Goal: Information Seeking & Learning: Learn about a topic

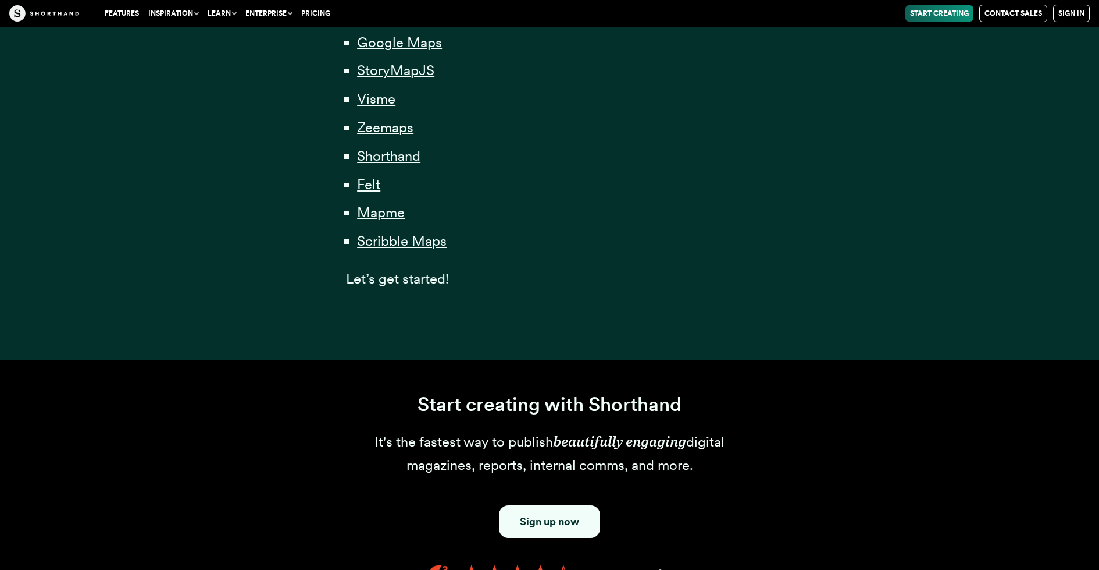
scroll to position [712, 0]
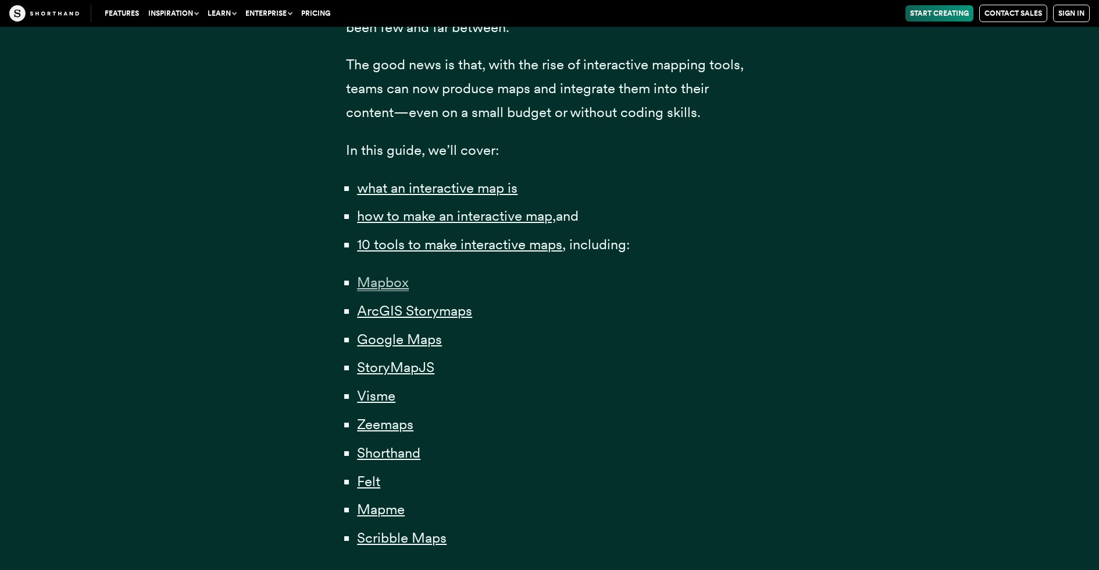
click at [399, 280] on span "Mapbox" at bounding box center [383, 281] width 52 height 17
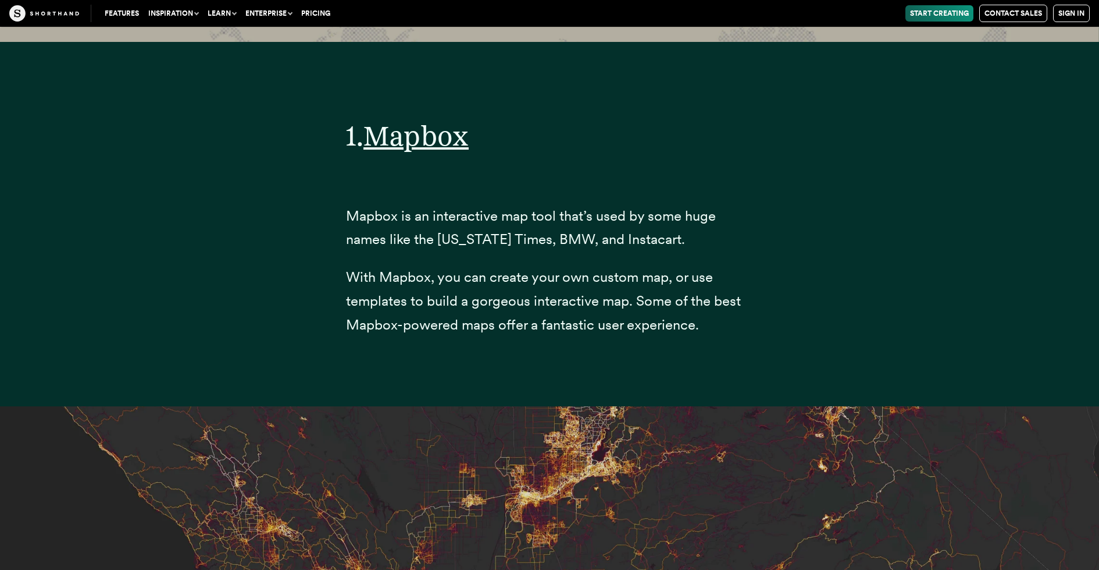
scroll to position [4586, 0]
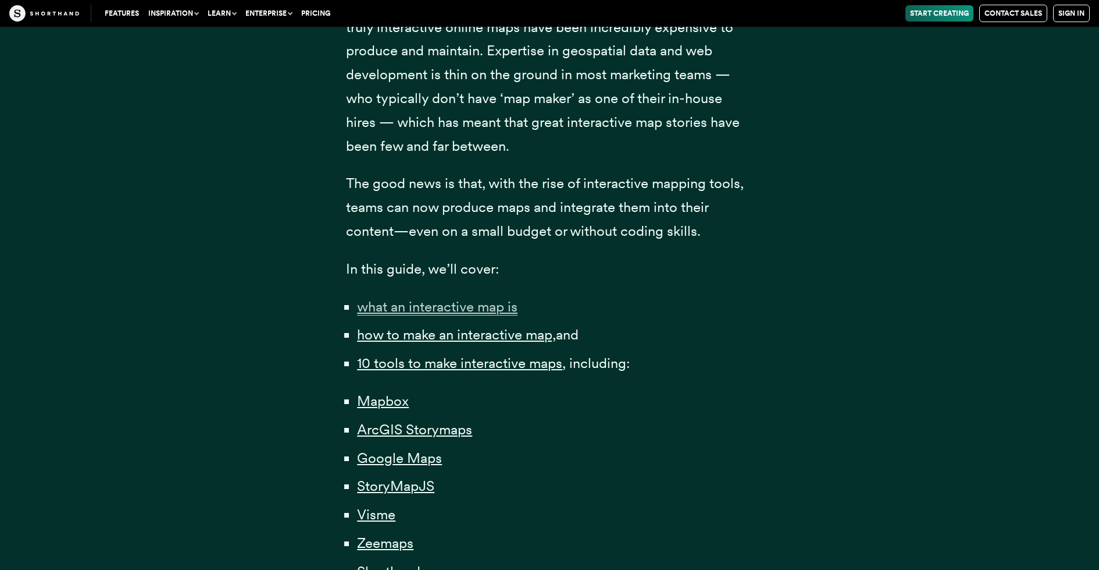
click at [435, 303] on span "what an interactive map is" at bounding box center [437, 306] width 161 height 17
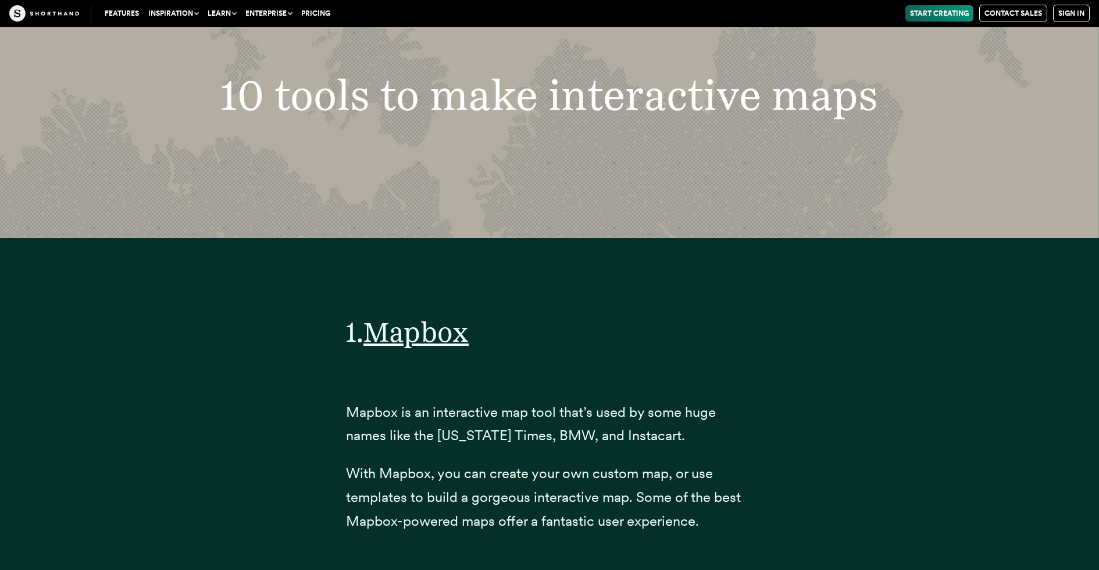
scroll to position [4471, 0]
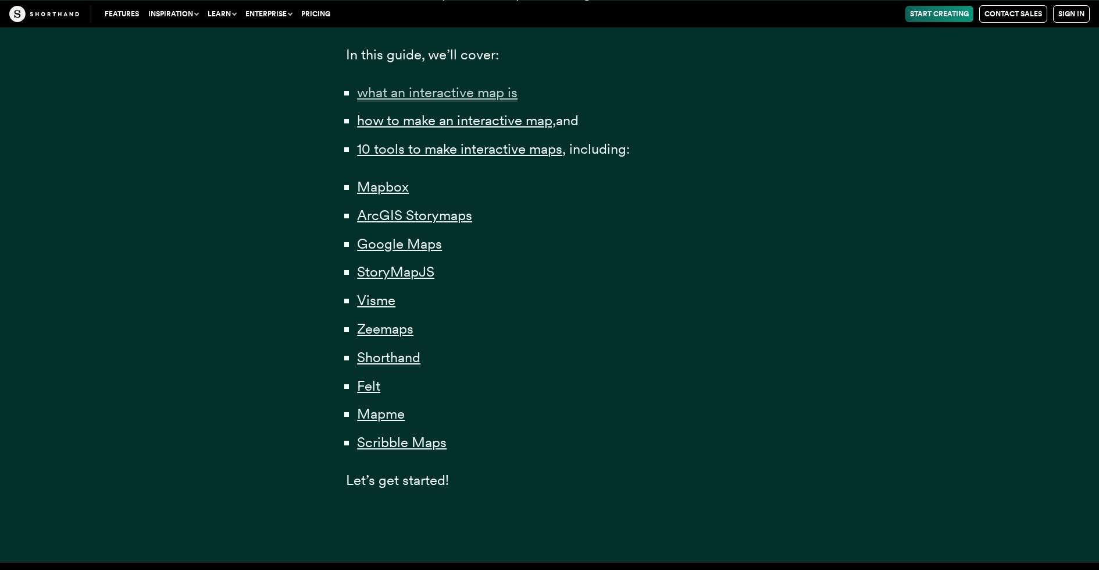
scroll to position [831, 0]
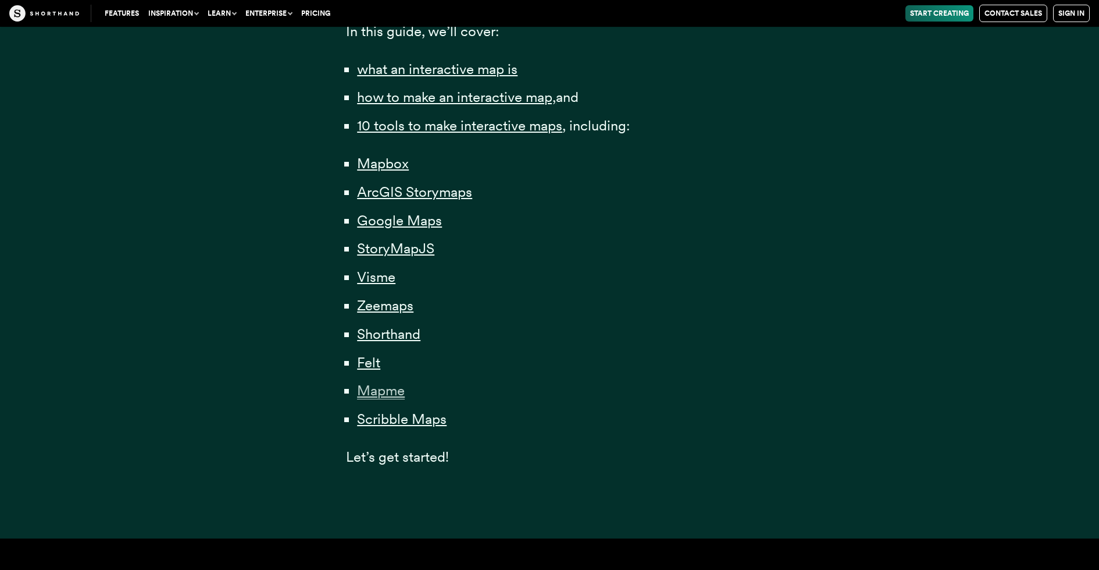
click at [396, 397] on span "Mapme" at bounding box center [381, 390] width 48 height 17
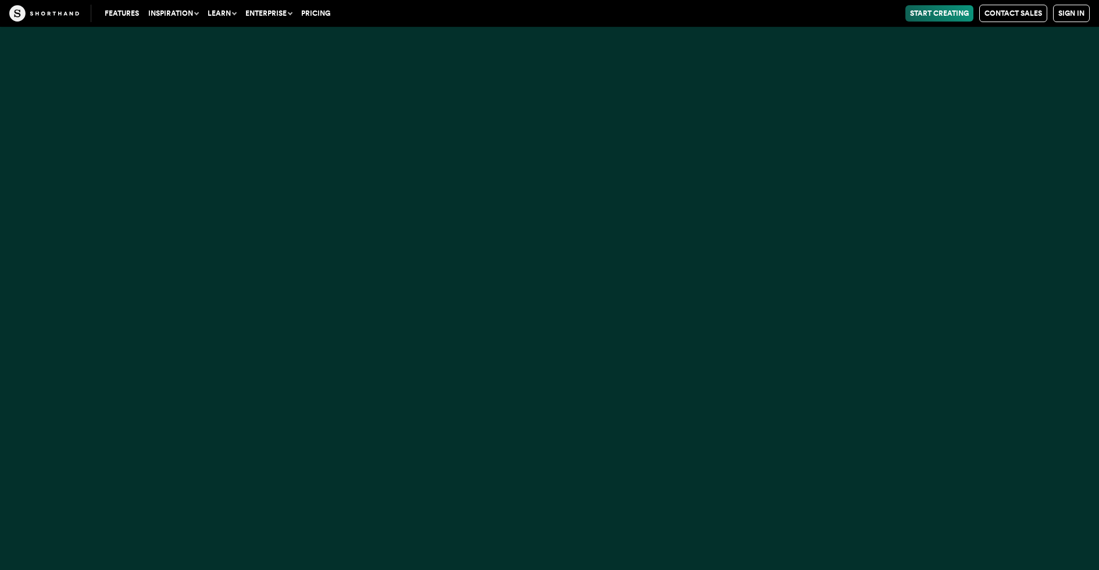
scroll to position [27006, 0]
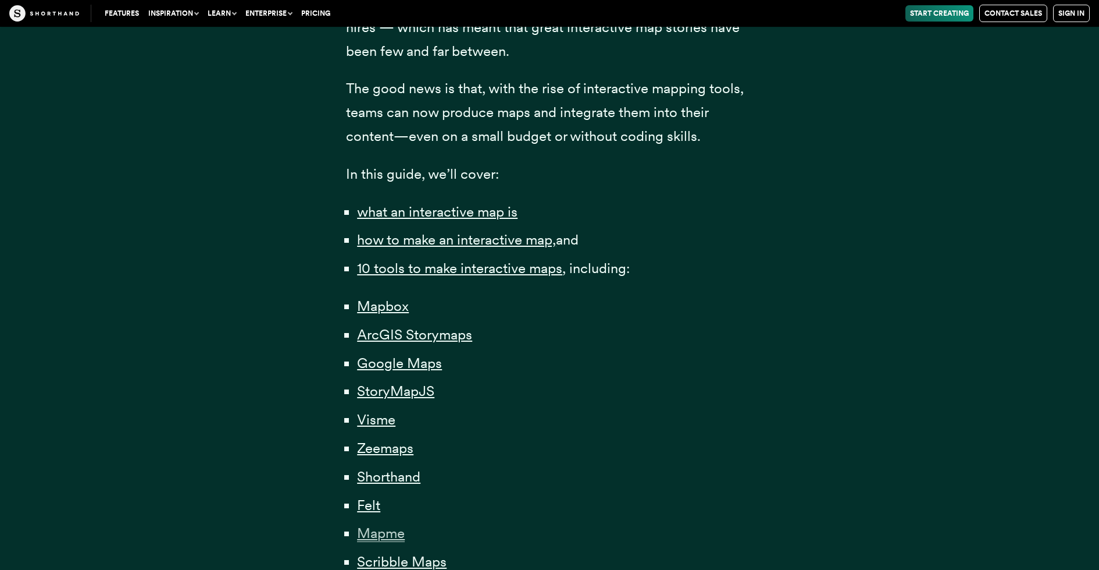
scroll to position [653, 0]
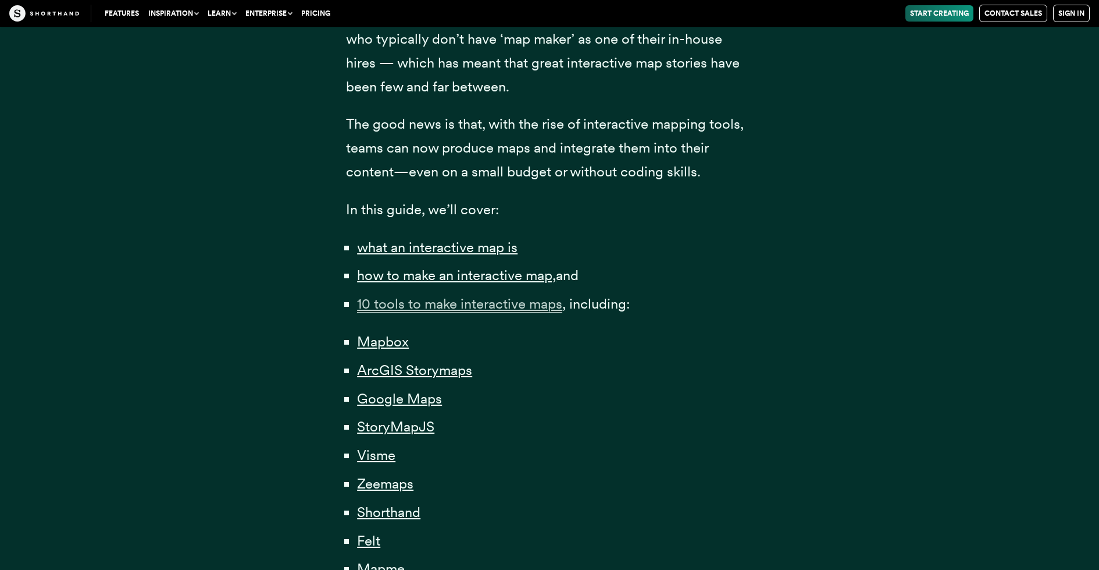
click at [500, 310] on span "10 tools to make interactive maps" at bounding box center [459, 303] width 205 height 17
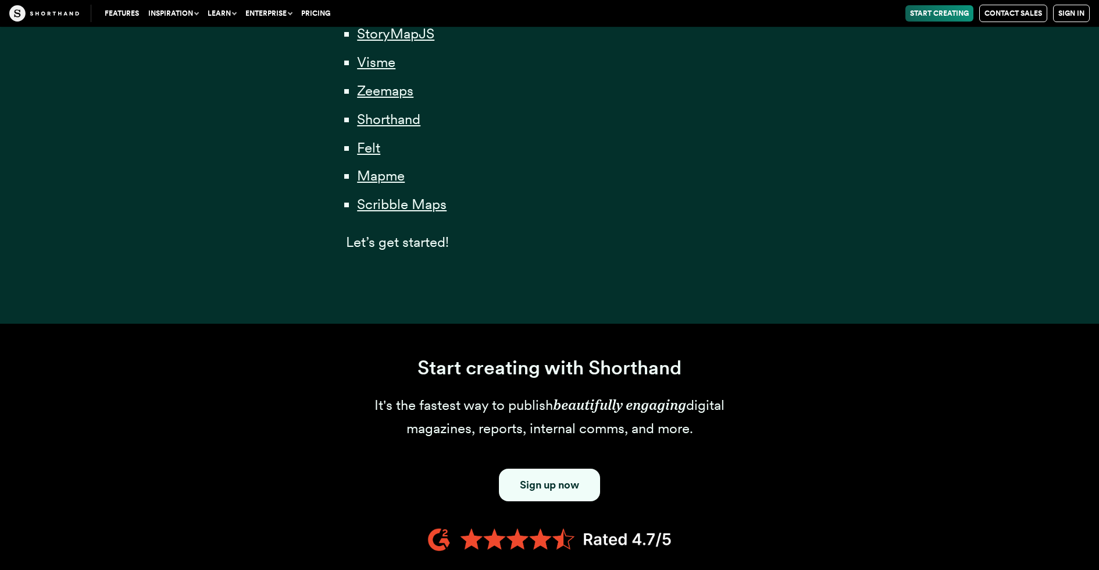
scroll to position [653, 0]
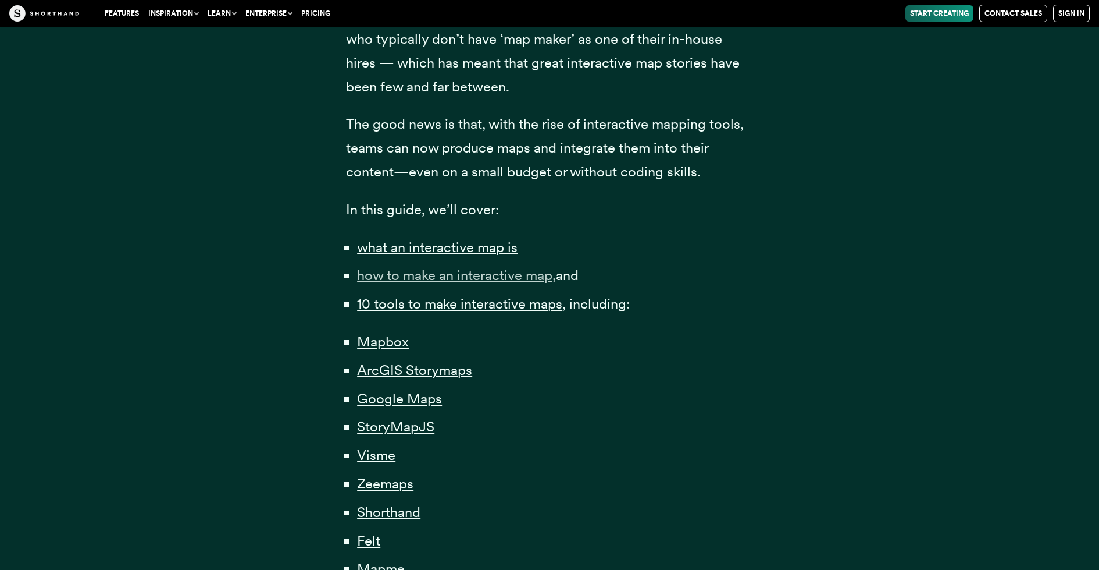
click at [453, 273] on span "how to make an interactive map," at bounding box center [456, 274] width 199 height 17
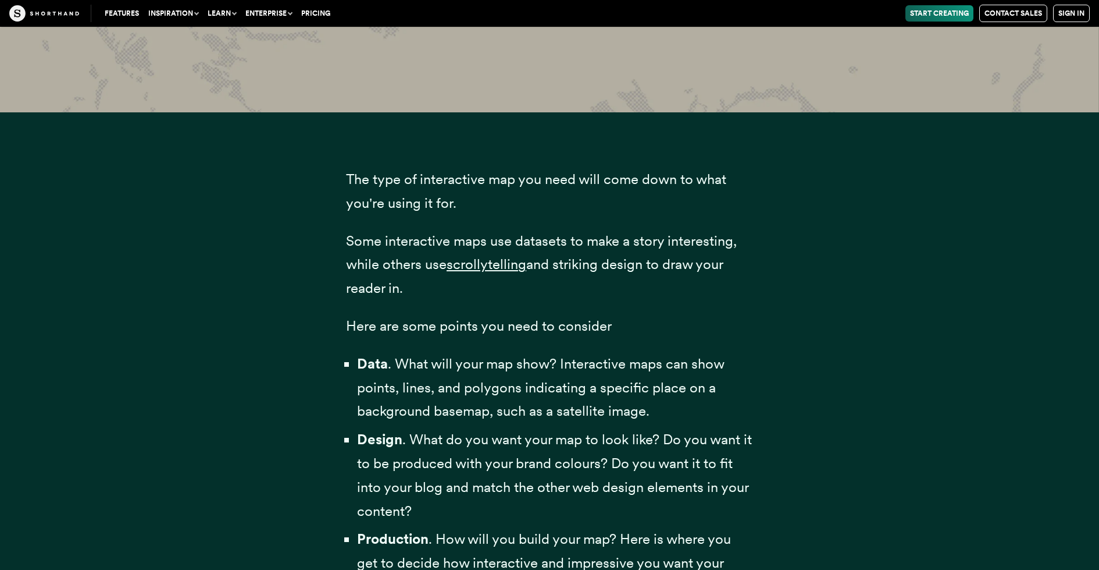
scroll to position [3382, 0]
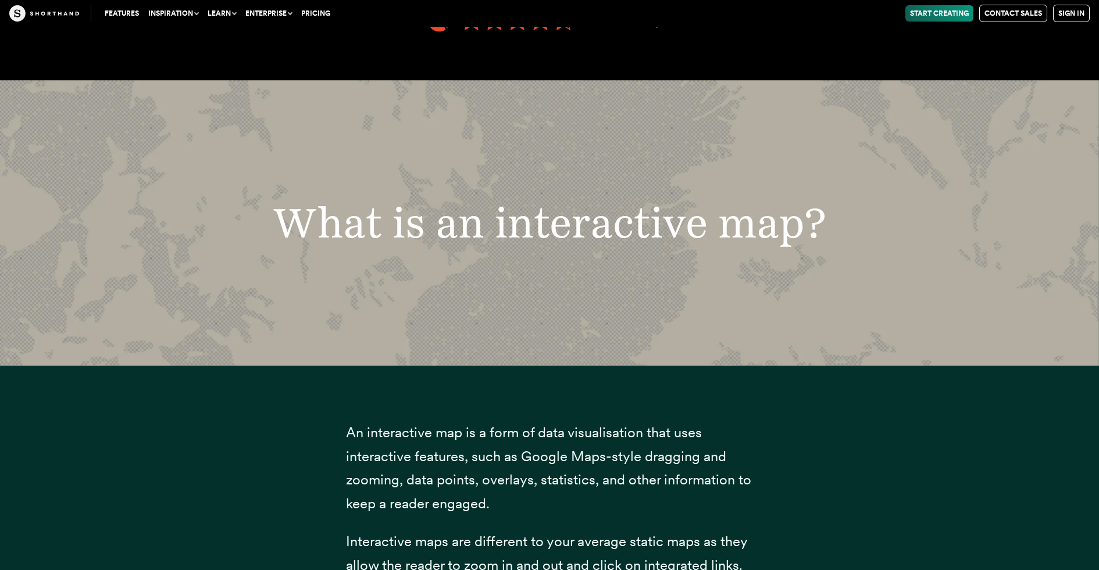
scroll to position [982, 0]
